Goal: Contribute content: Add original content to the website for others to see

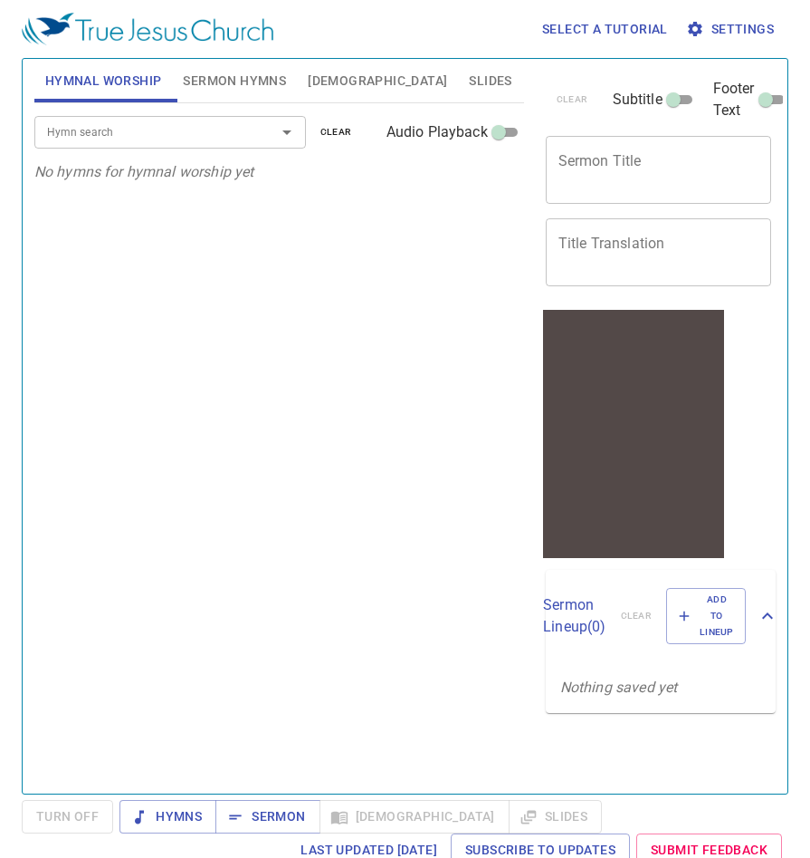
click at [763, 95] on input "Footer Text" at bounding box center [765, 103] width 65 height 22
checkbox input "true"
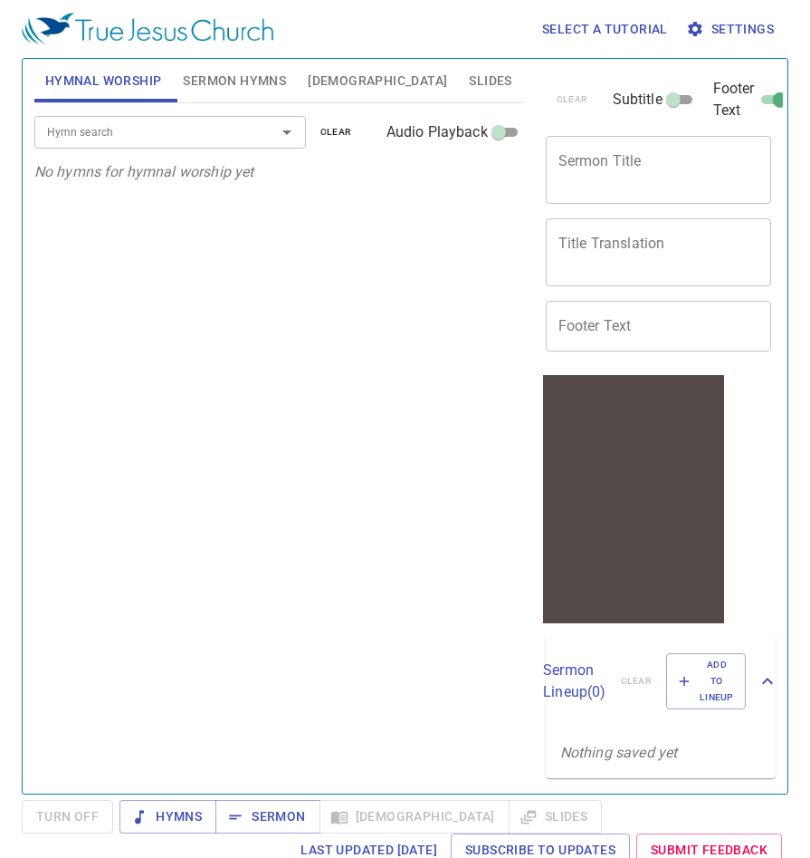
click at [655, 329] on input "Footer Text" at bounding box center [659, 326] width 226 height 51
type input "RE Assembly"
click at [612, 160] on textarea "Sermon Title" at bounding box center [659, 169] width 201 height 34
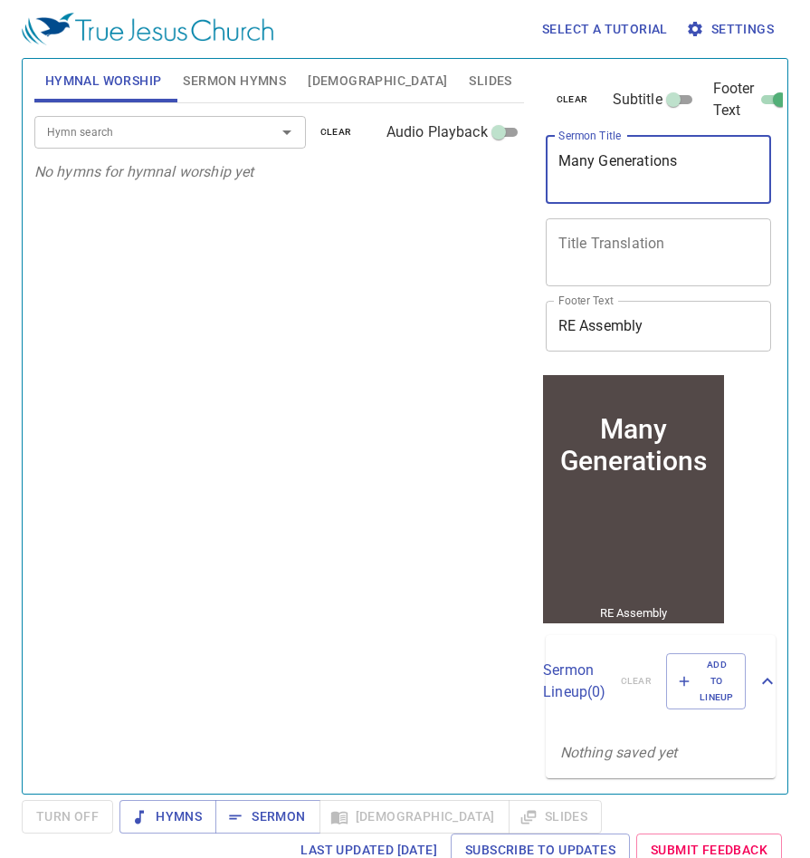
type textarea "Many Generations"
click at [254, 82] on span "Sermon Hymns" at bounding box center [234, 81] width 103 height 23
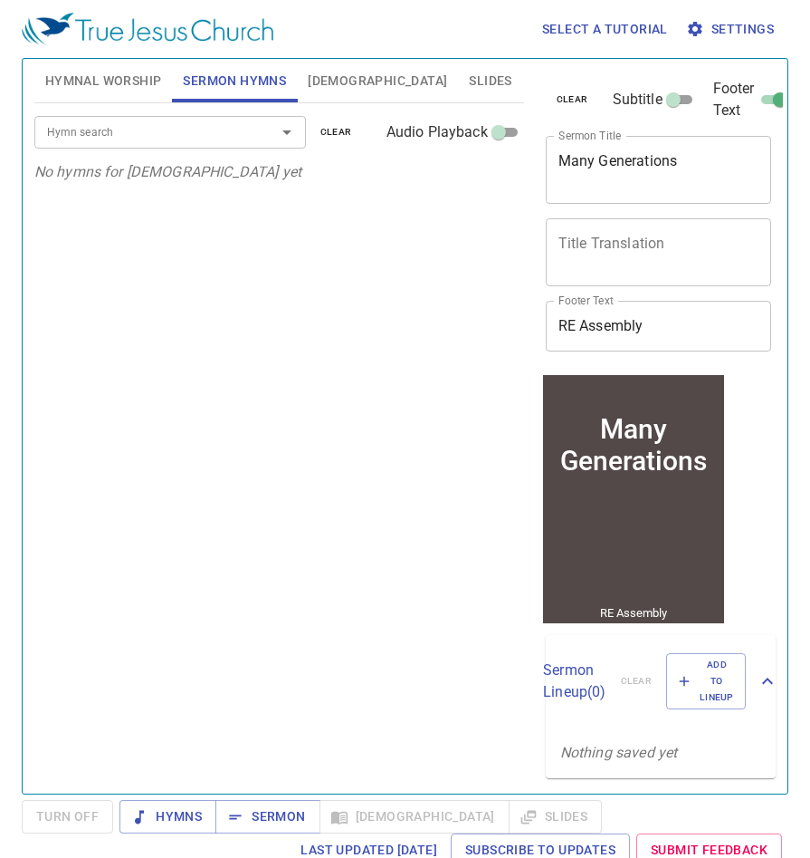
click at [286, 129] on icon "Open" at bounding box center [287, 132] width 22 height 22
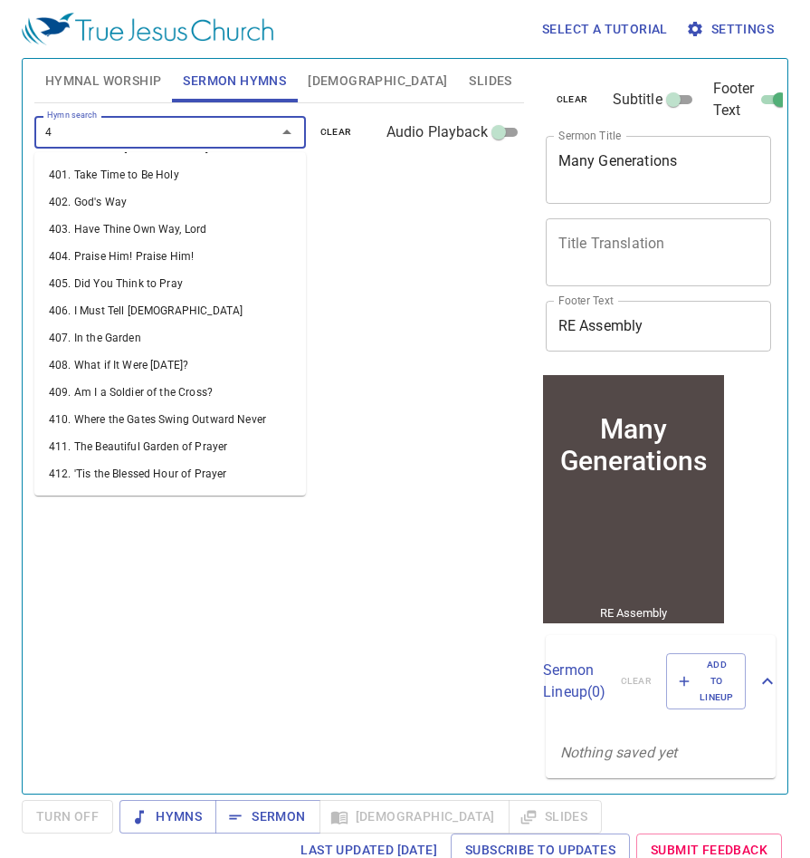
scroll to position [11, 0]
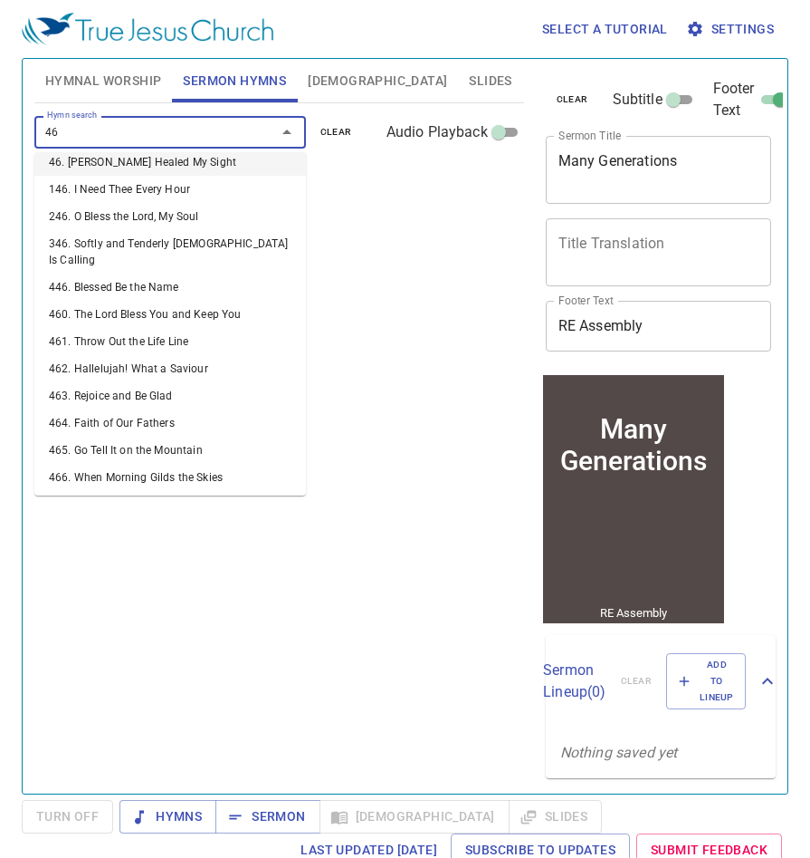
type input "464"
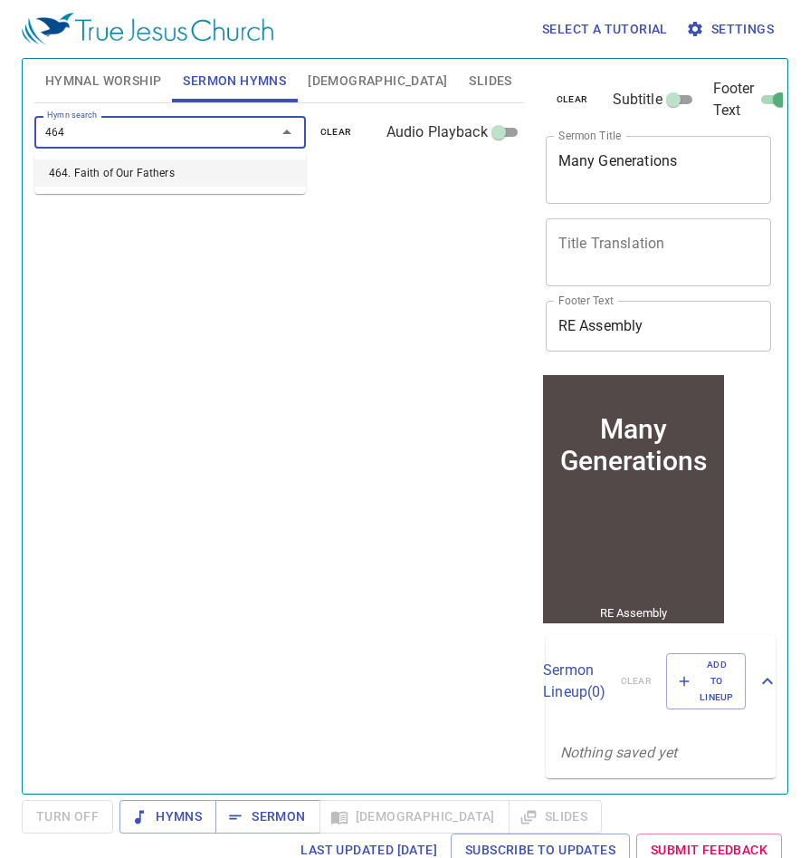
click at [149, 177] on li "464. Faith of Our Fathers" at bounding box center [170, 172] width 272 height 27
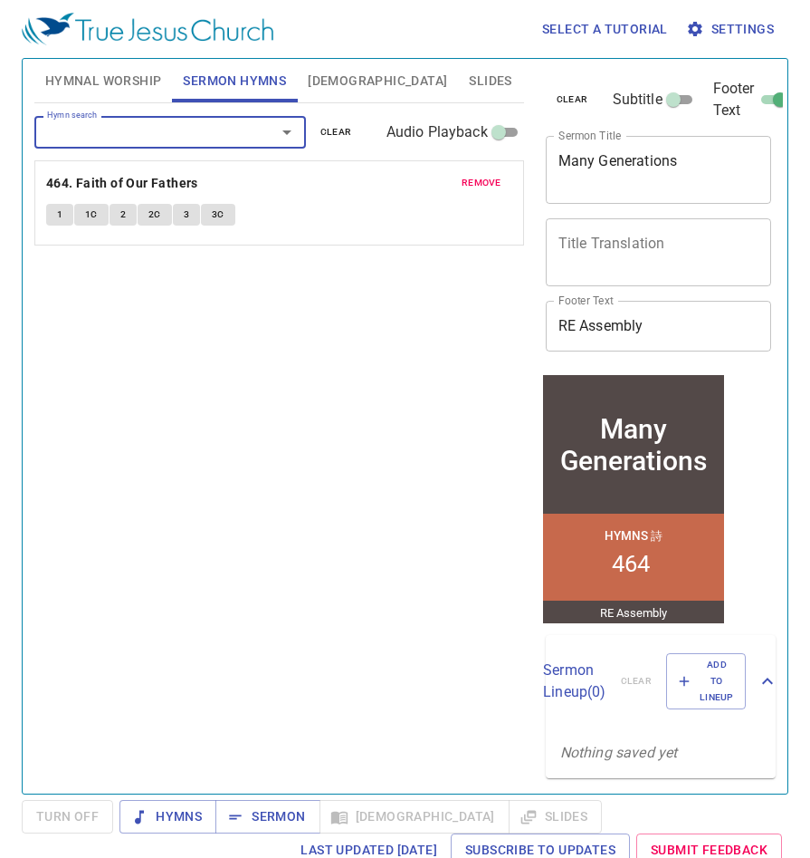
click at [335, 81] on span "[DEMOGRAPHIC_DATA]" at bounding box center [377, 81] width 139 height 23
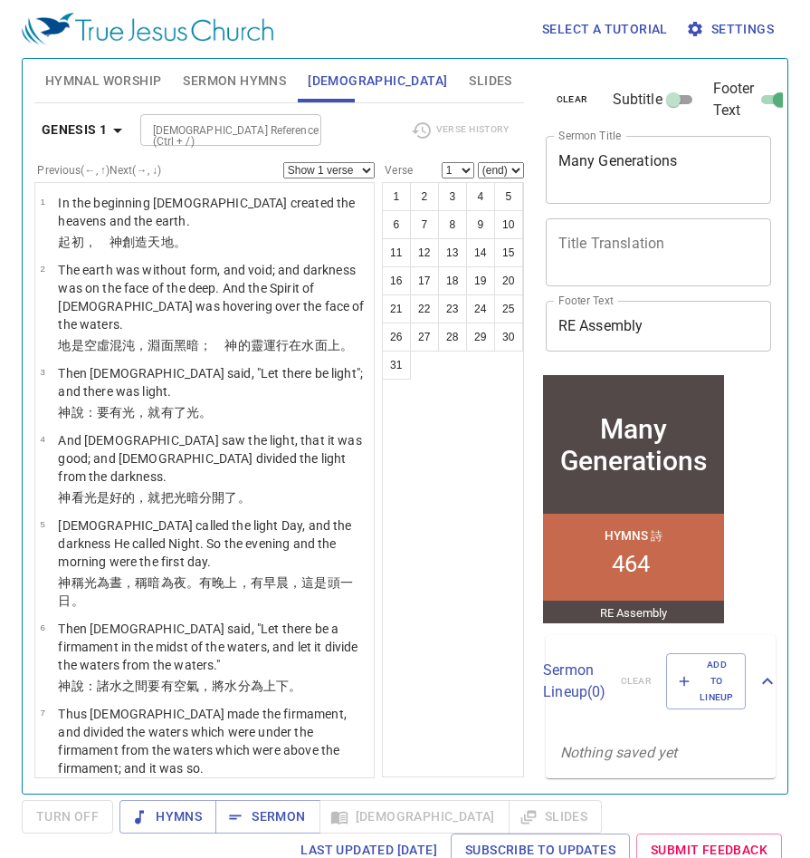
click at [89, 129] on b "Genesis 1" at bounding box center [75, 130] width 66 height 23
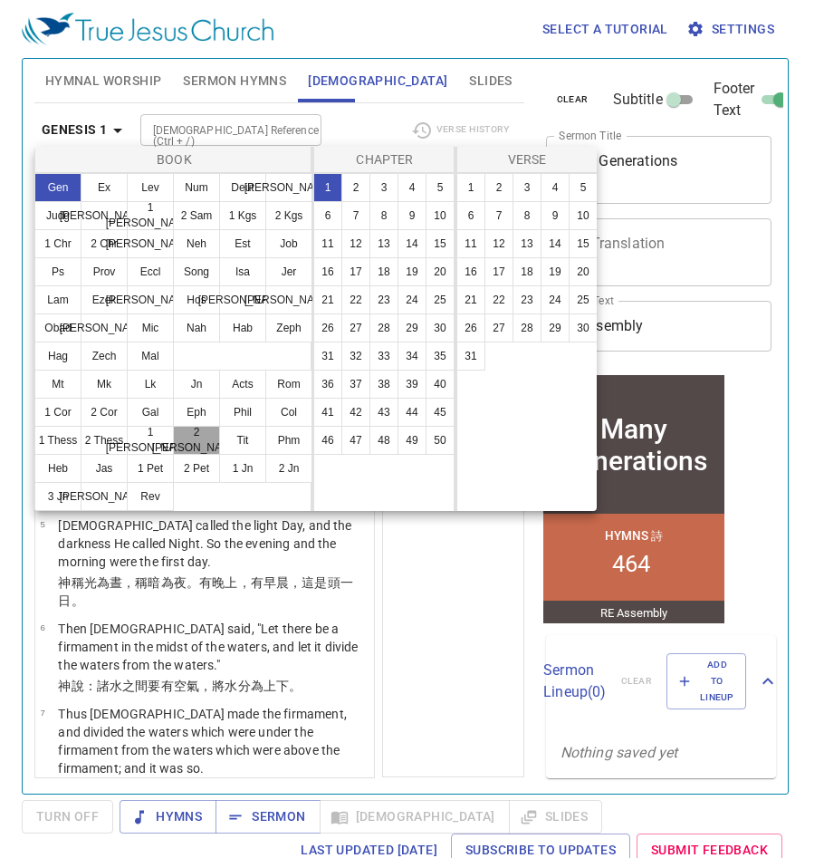
click at [192, 439] on button "2 [PERSON_NAME]" at bounding box center [196, 440] width 47 height 29
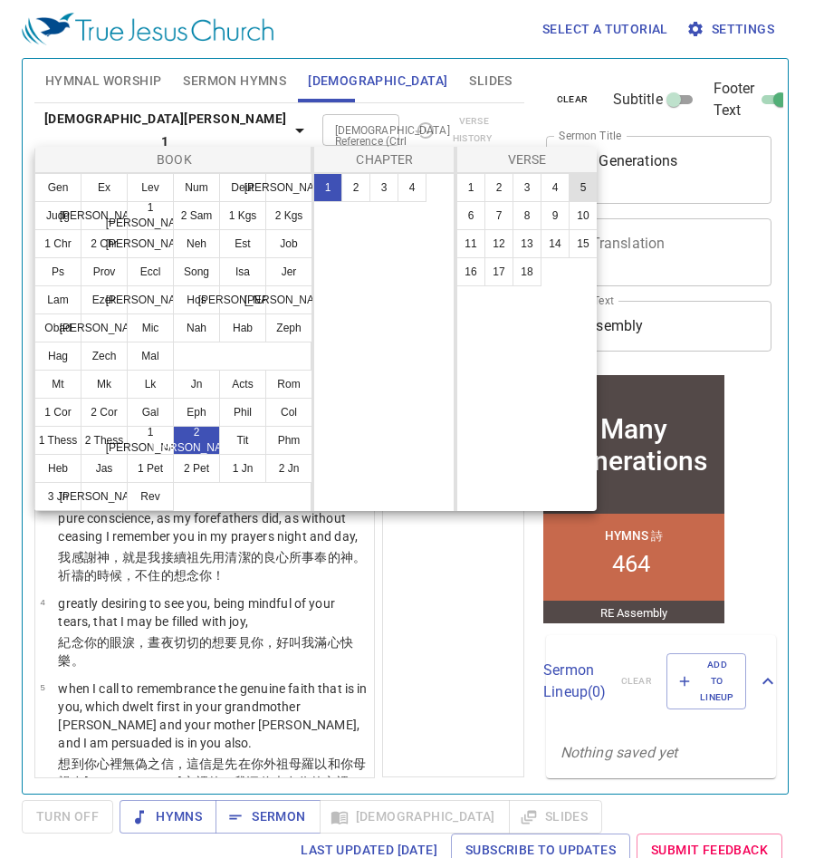
click at [580, 187] on button "5" at bounding box center [583, 187] width 29 height 29
select select "5"
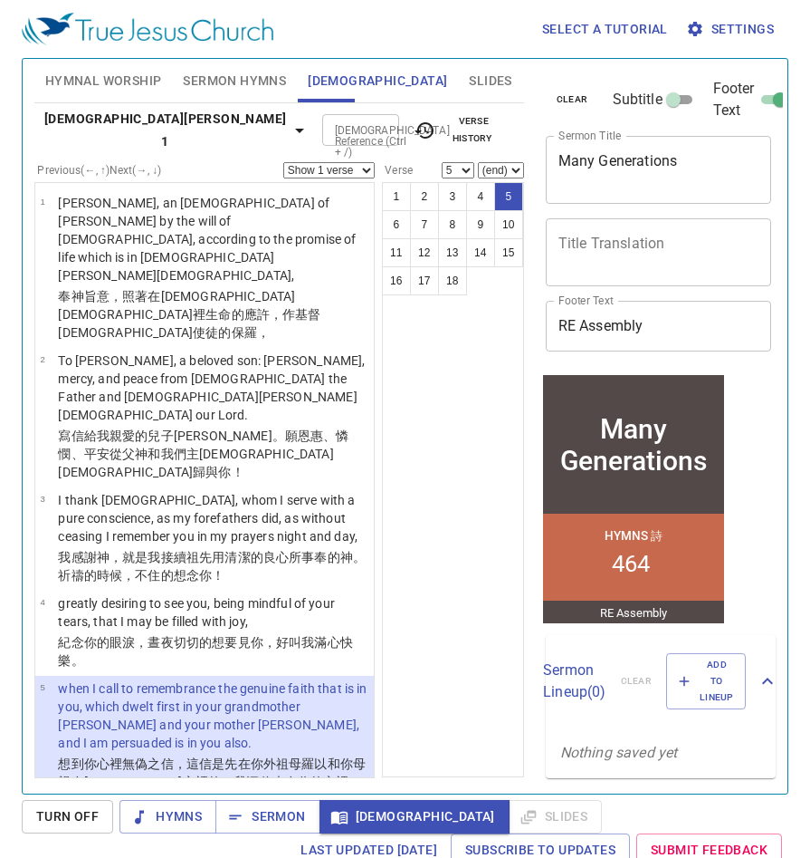
click at [642, 153] on textarea "Many Generations" at bounding box center [659, 169] width 201 height 34
click at [673, 253] on textarea "Title Translation" at bounding box center [659, 252] width 201 height 34
paste textarea "許多代"
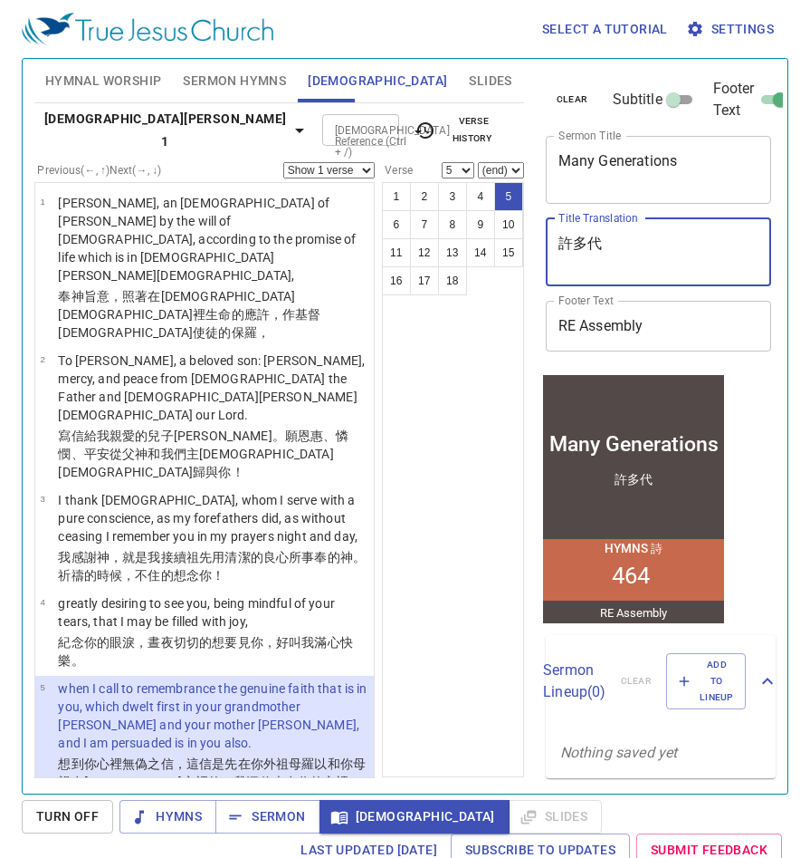
click at [584, 243] on textarea "許多代" at bounding box center [659, 252] width 201 height 34
paste textarea
type textarea "許多世代"
click at [472, 471] on div "1 2 3 4 5 6 7 8 9 10 11 12 13 14 15 16 17 18" at bounding box center [453, 479] width 142 height 595
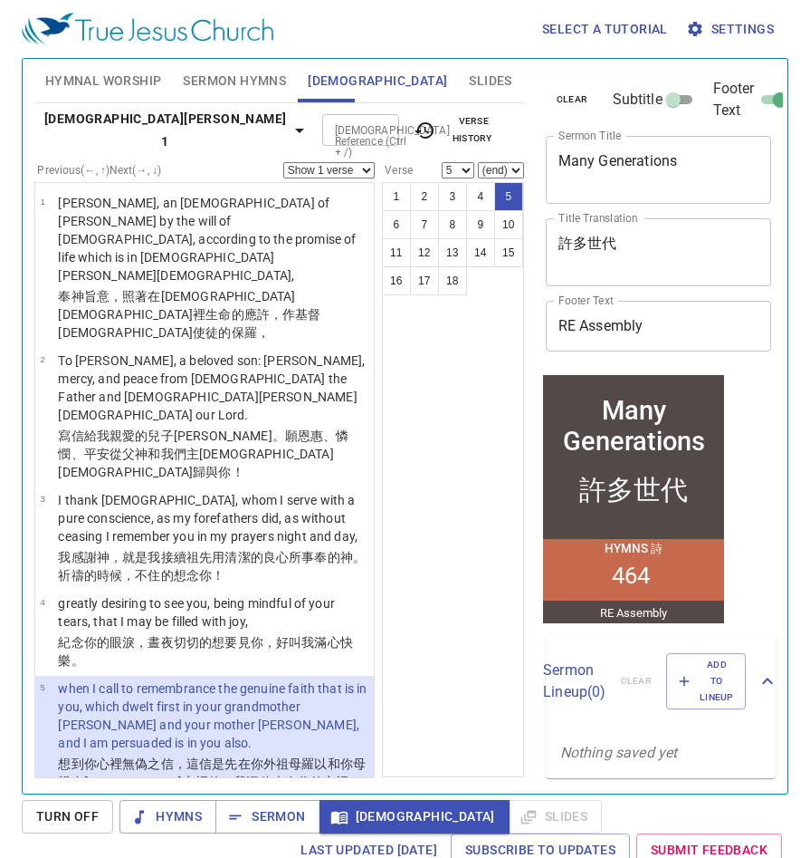
click at [609, 270] on div "許多世代 x Title Translation" at bounding box center [659, 252] width 226 height 68
click at [605, 256] on textarea "許多世代" at bounding box center [659, 252] width 201 height 34
click at [599, 246] on textarea "許多世代" at bounding box center [659, 252] width 201 height 34
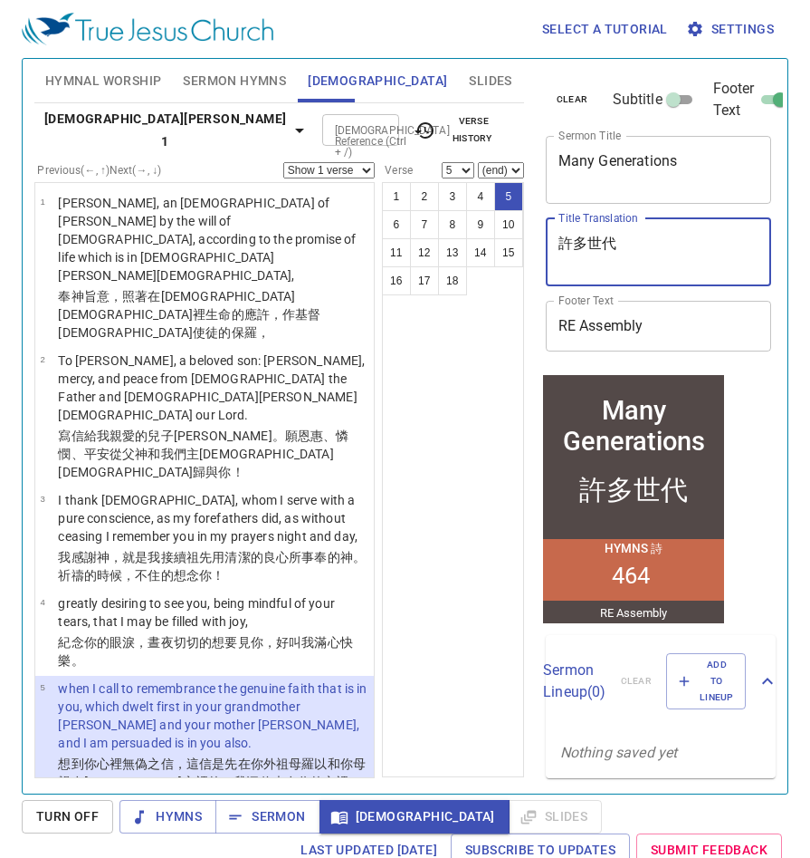
click at [599, 246] on textarea "許多世代" at bounding box center [659, 252] width 201 height 34
click at [598, 275] on div "許多世代 x Title Translation" at bounding box center [659, 252] width 226 height 68
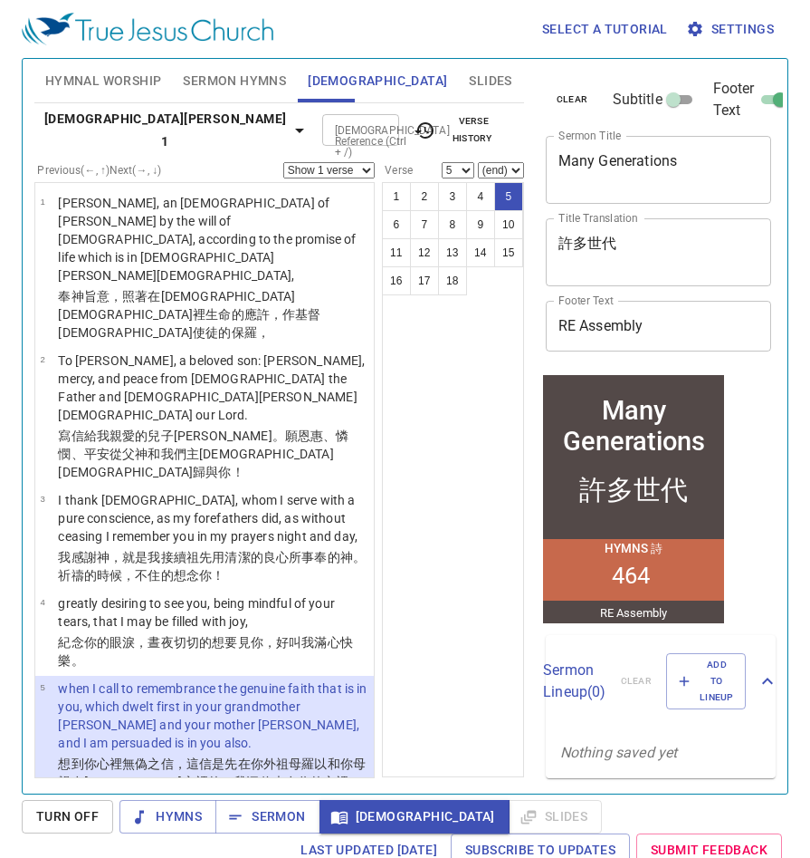
click at [598, 275] on div "許多世代 x Title Translation" at bounding box center [659, 252] width 226 height 68
click at [498, 369] on div "1 2 3 4 5 6 7 8 9 10 11 12 13 14 15 16 17 18" at bounding box center [453, 479] width 142 height 595
click at [362, 825] on span "[DEMOGRAPHIC_DATA]" at bounding box center [414, 816] width 161 height 23
click at [260, 815] on span "Sermon" at bounding box center [267, 816] width 75 height 23
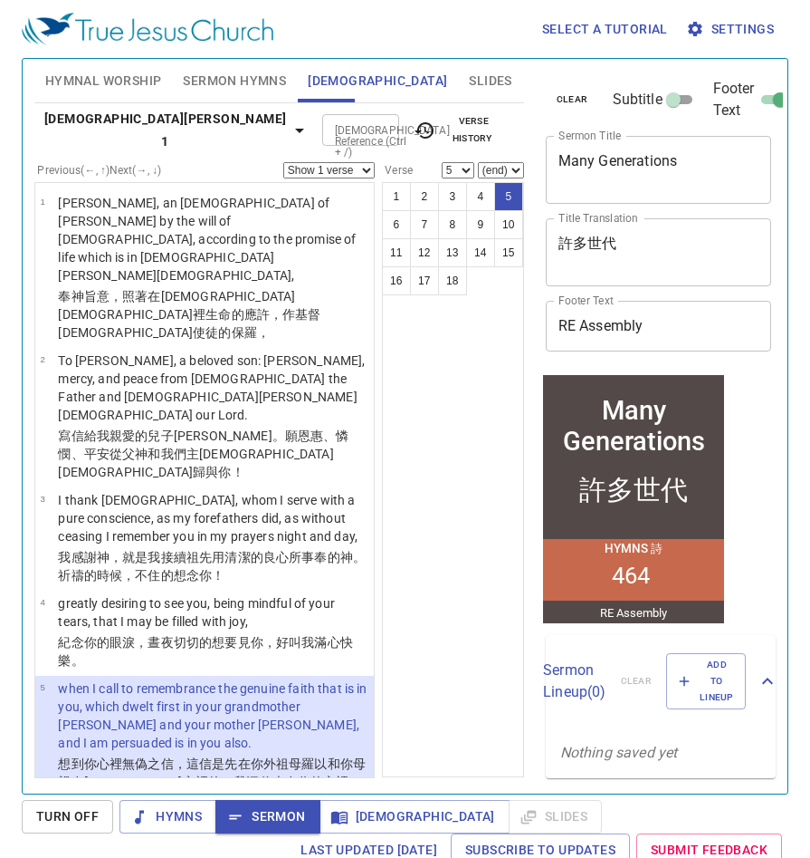
click at [68, 824] on span "Turn Off" at bounding box center [67, 816] width 62 height 23
click at [266, 819] on span "Sermon" at bounding box center [267, 816] width 75 height 23
click at [707, 690] on span "Add to Lineup" at bounding box center [706, 682] width 56 height 50
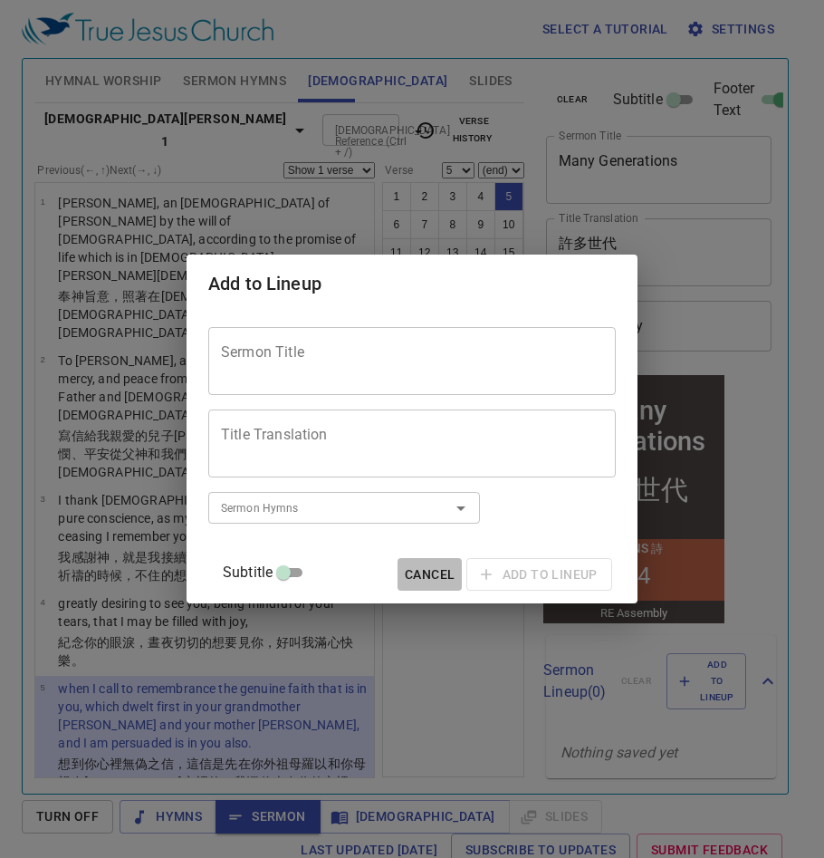
click at [424, 576] on span "Cancel" at bounding box center [430, 574] width 50 height 23
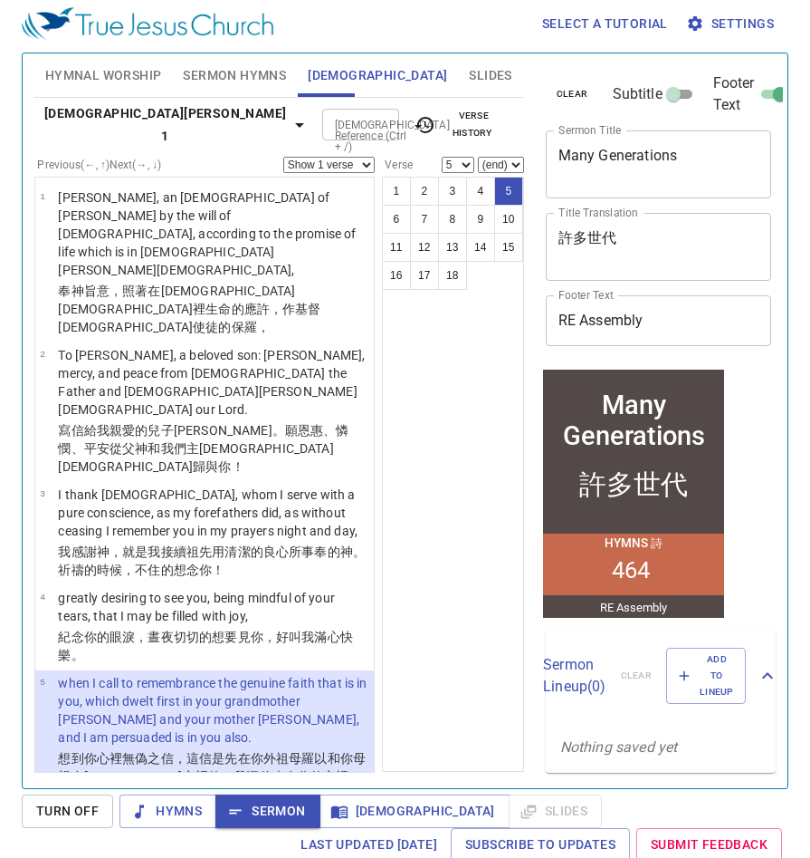
scroll to position [8, 0]
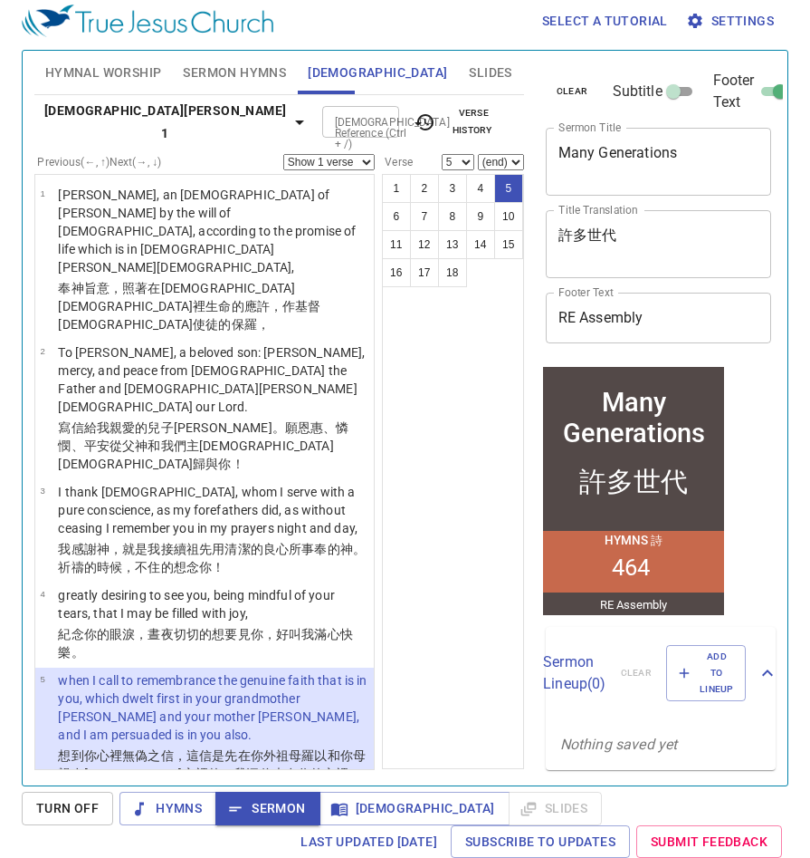
click at [677, 95] on input "Subtitle" at bounding box center [673, 95] width 65 height 22
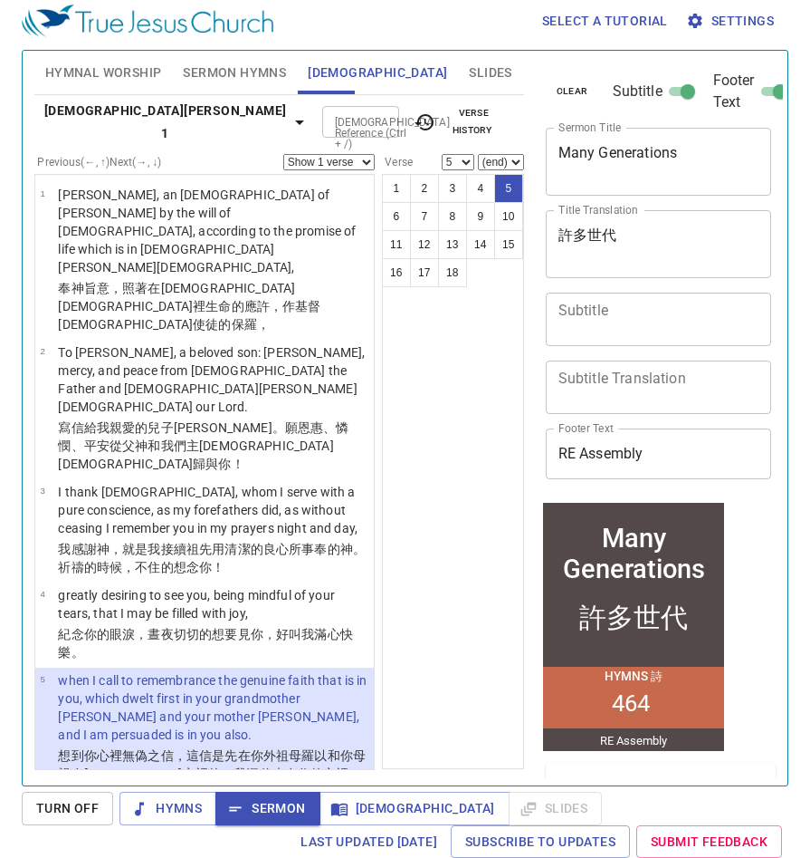
click at [677, 95] on input "Subtitle" at bounding box center [688, 95] width 65 height 22
checkbox input "false"
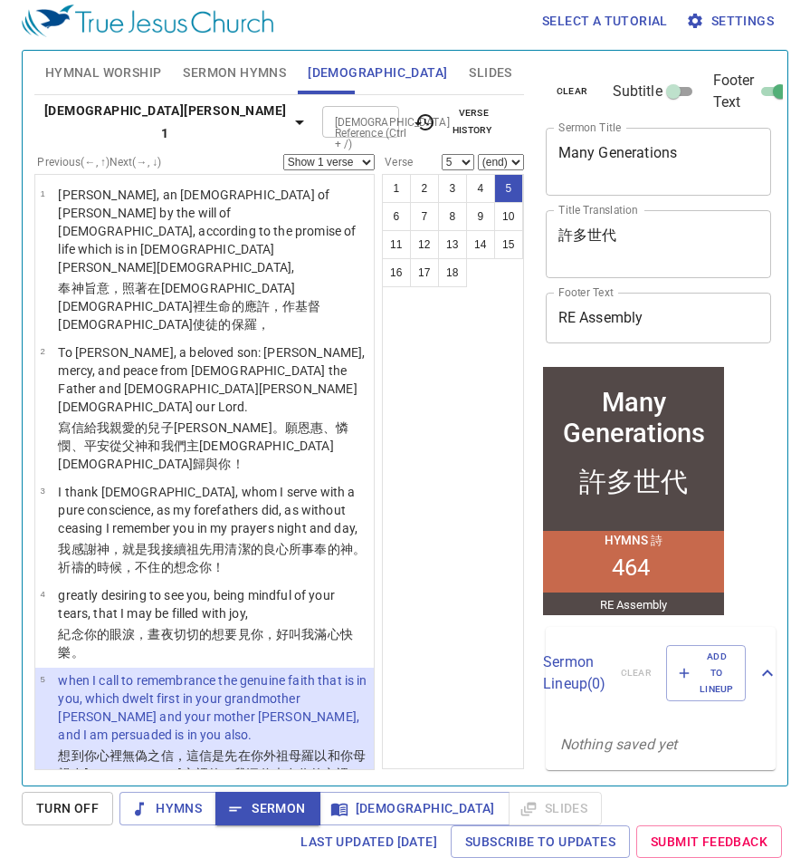
click at [488, 398] on div "1 2 3 4 5 6 7 8 9 10 11 12 13 14 15 16 17 18" at bounding box center [453, 471] width 142 height 595
click at [580, 233] on textarea "許多世代" at bounding box center [659, 243] width 201 height 34
click at [510, 349] on div "1 2 3 4 5 6 7 8 9 10 11 12 13 14 15 16 17 18" at bounding box center [453, 471] width 142 height 595
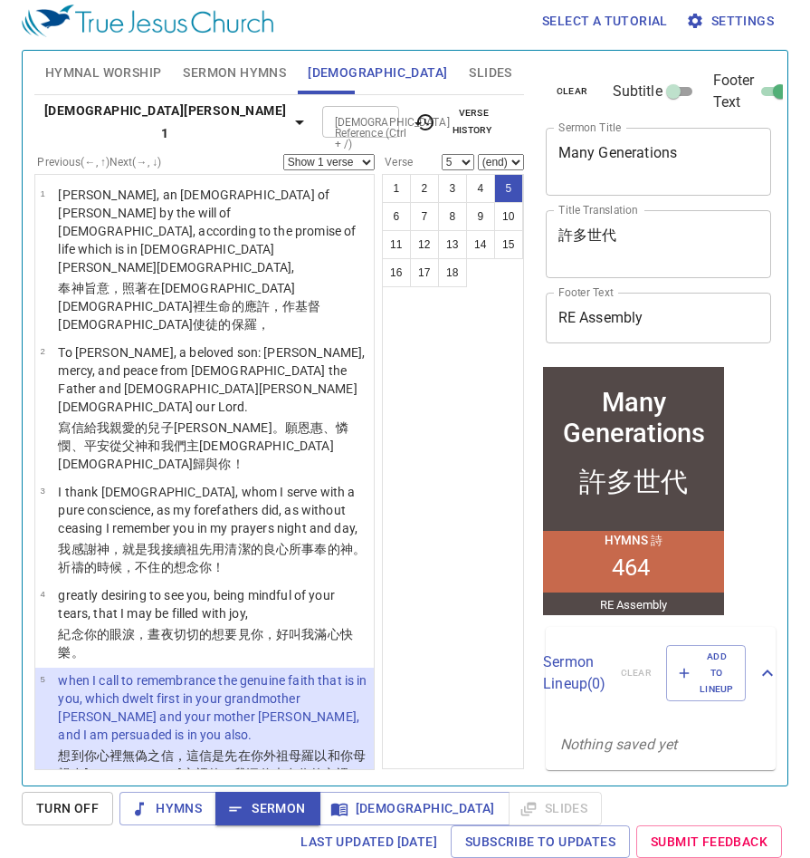
click at [600, 232] on textarea "許多世代" at bounding box center [659, 243] width 201 height 34
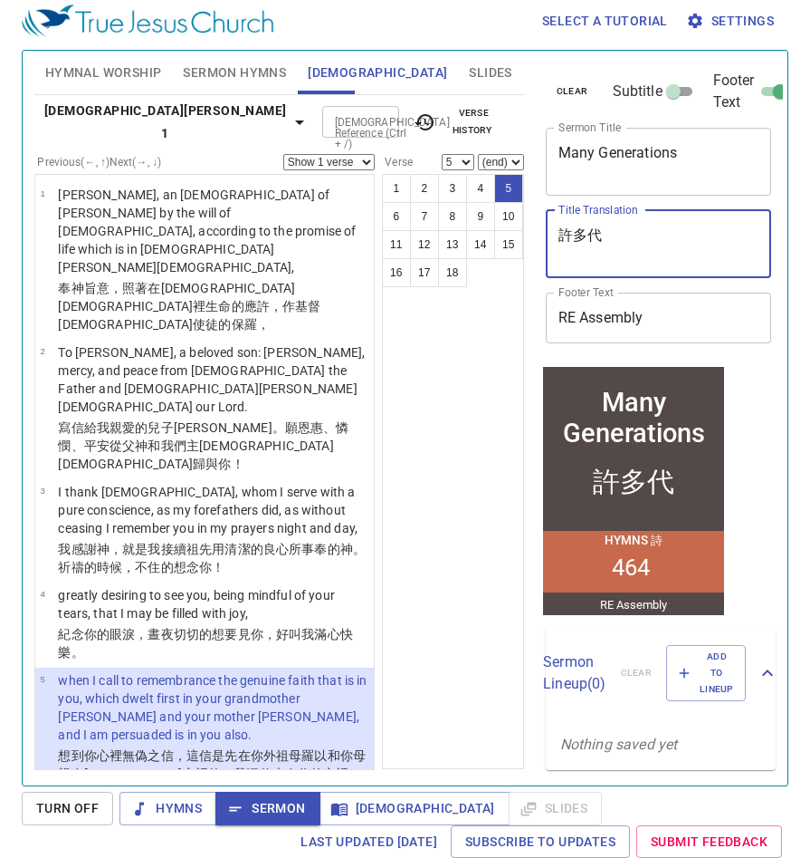
type textarea "許多代"
click at [436, 473] on div "1 2 3 4 5 6 7 8 9 10 11 12 13 14 15 16 17 18" at bounding box center [453, 471] width 142 height 595
click at [586, 249] on textarea "許多代" at bounding box center [659, 243] width 201 height 34
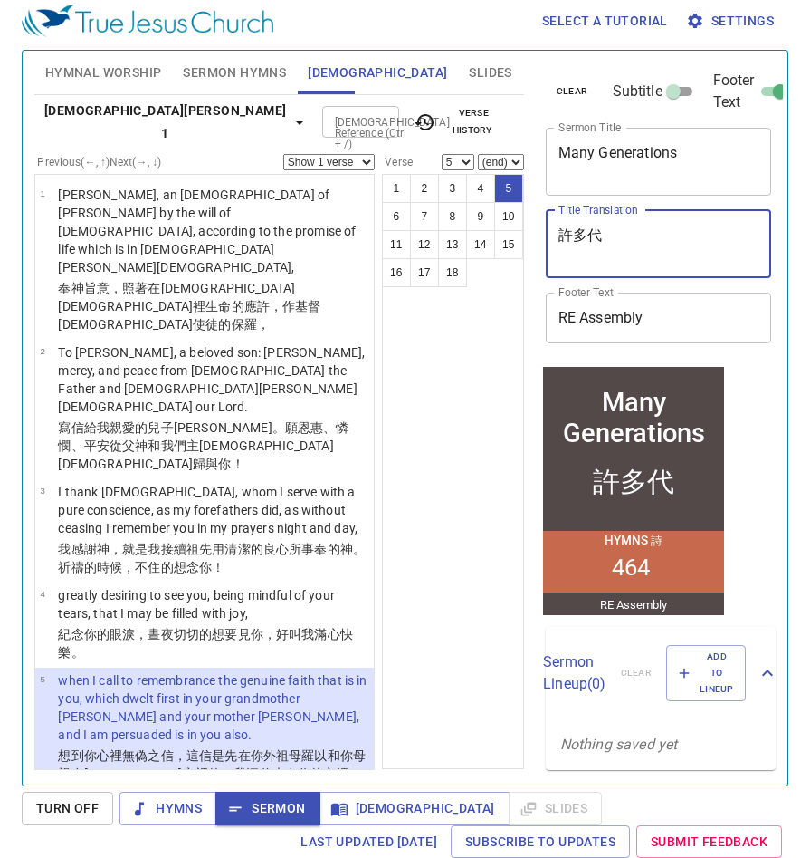
click at [441, 372] on div "1 2 3 4 5 6 7 8 9 10 11 12 13 14 15 16 17 18" at bounding box center [453, 471] width 142 height 595
click at [241, 671] on p "when I call to remembrance the genuine faith that is in you, which dwelt first …" at bounding box center [213, 707] width 311 height 72
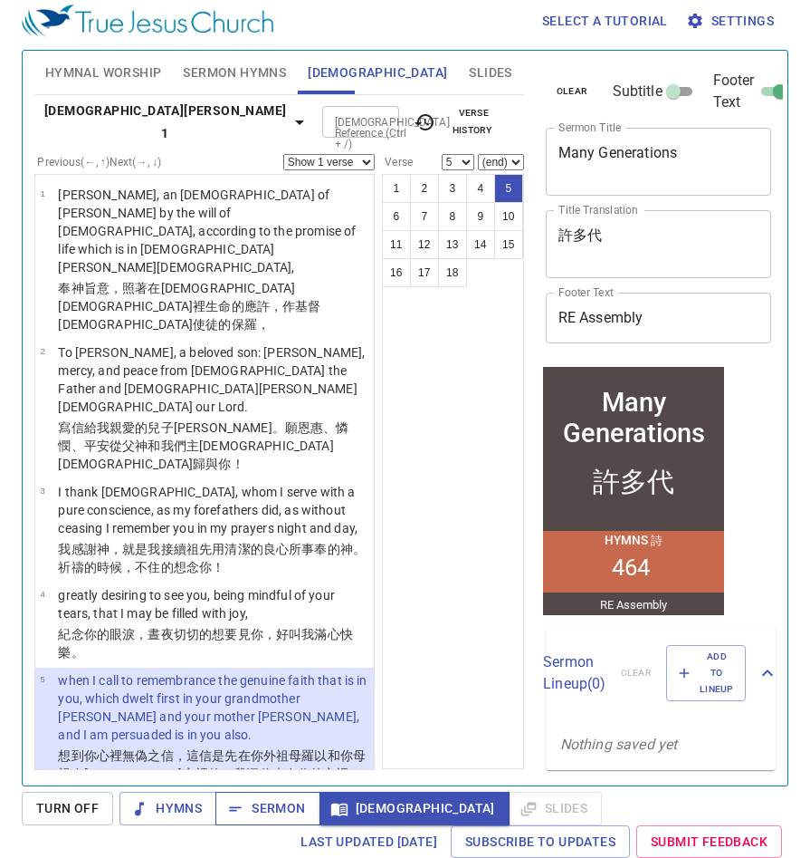
click at [256, 816] on span "Sermon" at bounding box center [267, 808] width 75 height 23
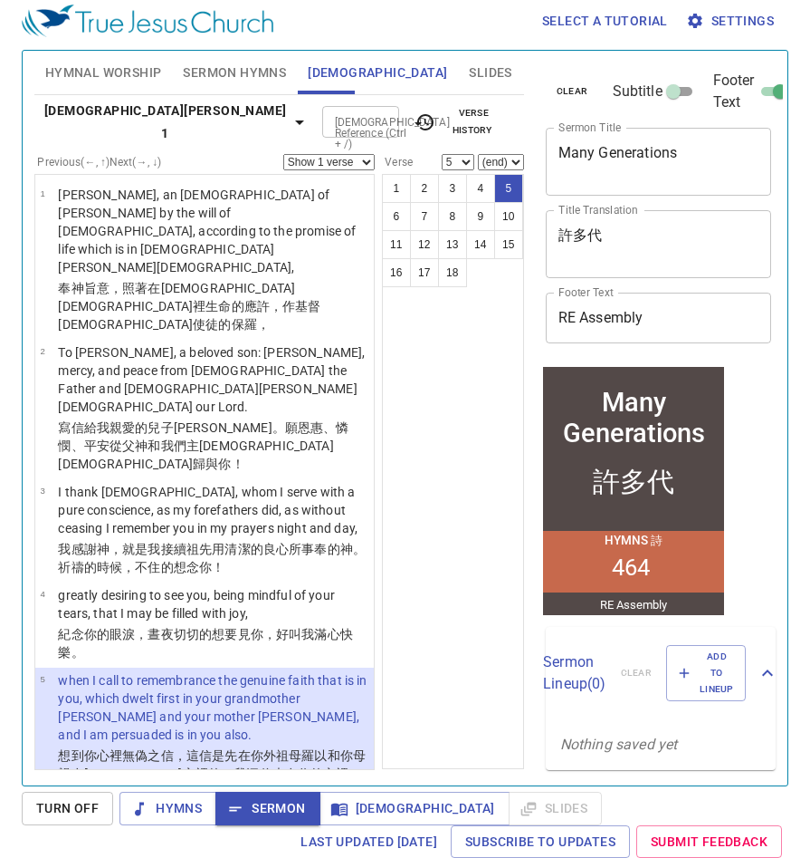
click at [74, 814] on span "Turn Off" at bounding box center [67, 808] width 62 height 23
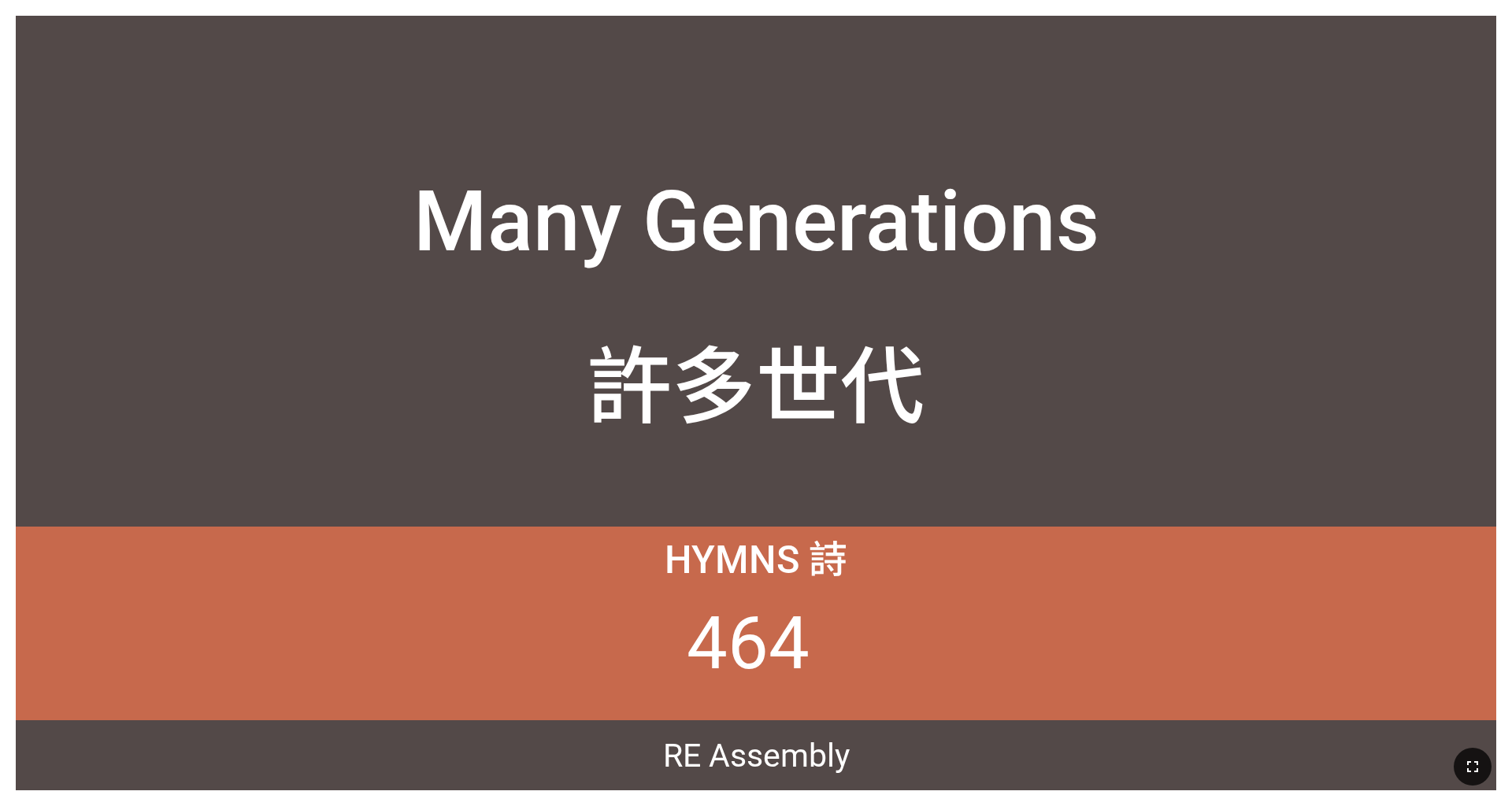
drag, startPoint x: 1476, startPoint y: 774, endPoint x: 1476, endPoint y: 818, distance: 44.0
click at [1476, 762] on icon "button" at bounding box center [1472, 767] width 19 height 19
